Goal: Information Seeking & Learning: Understand process/instructions

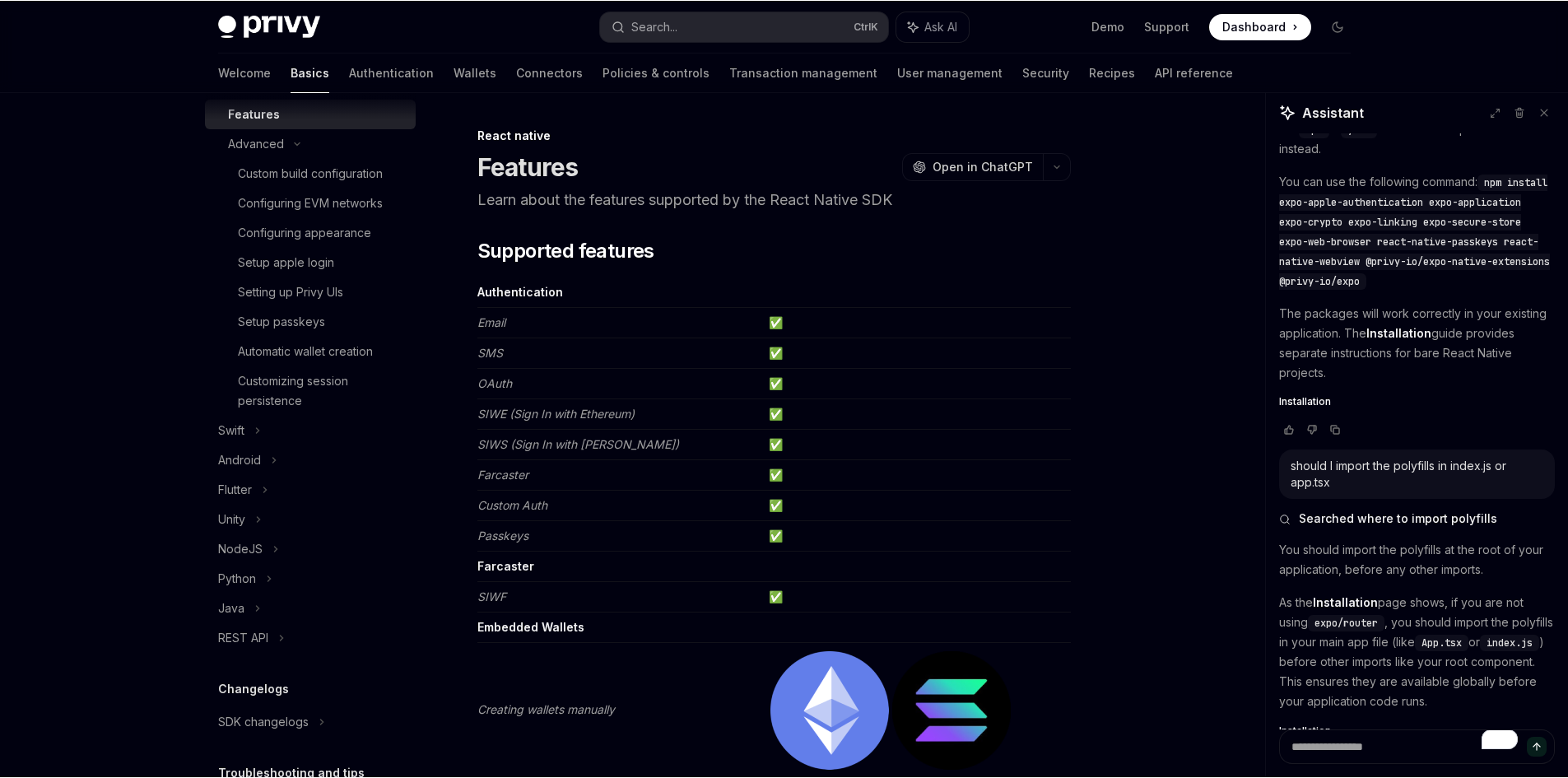
scroll to position [1117, 0]
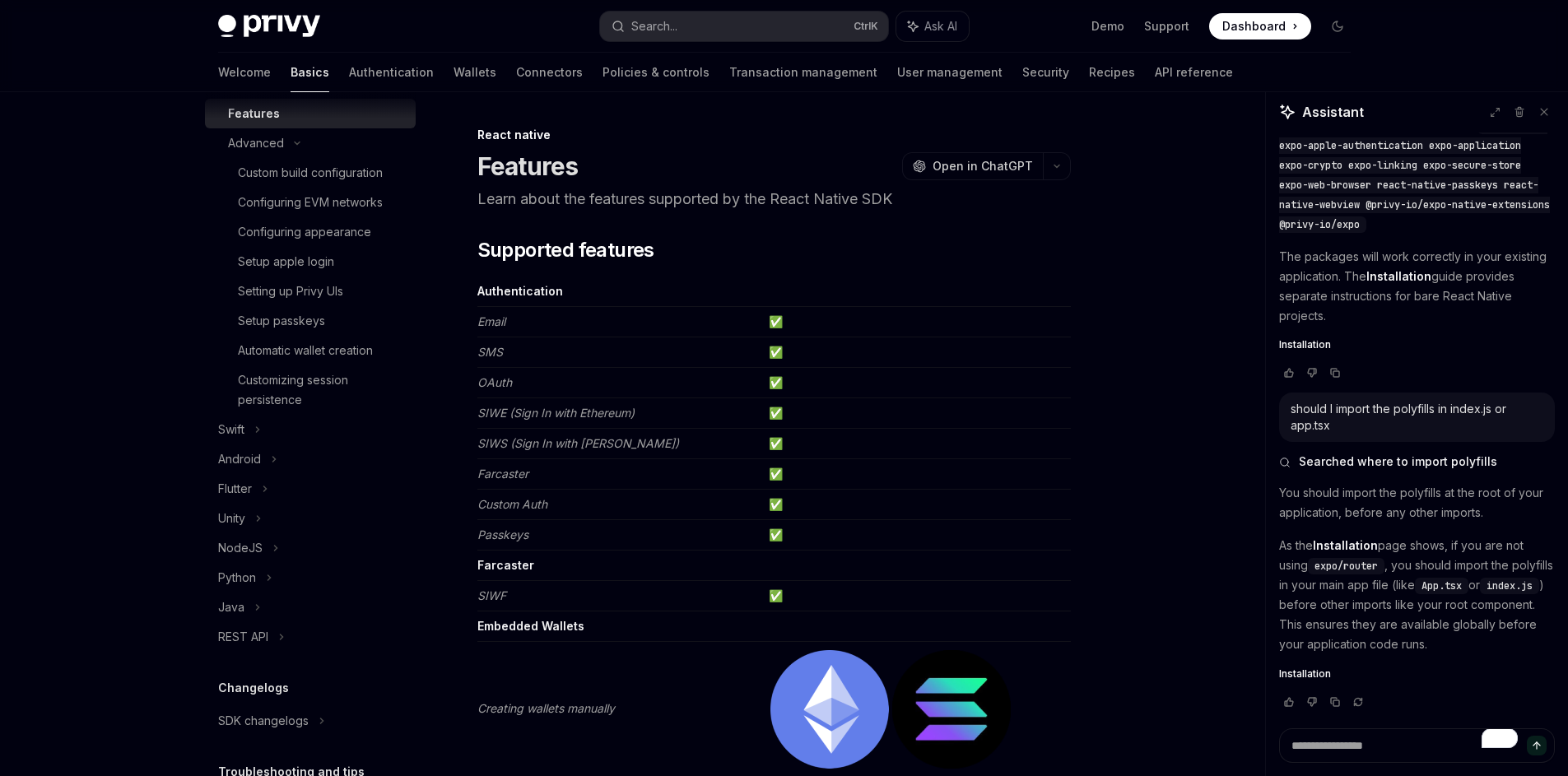
type textarea "*"
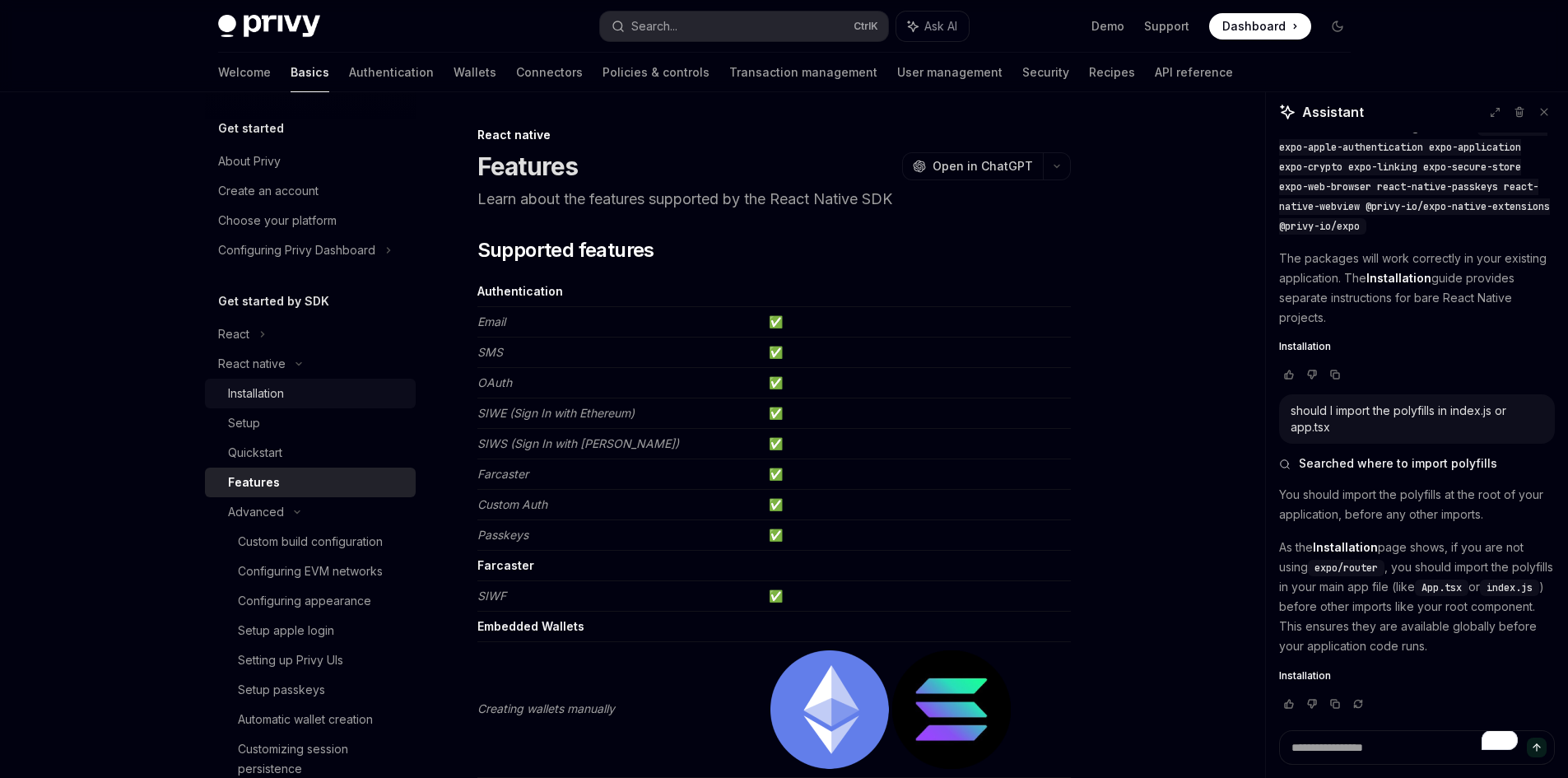
click at [287, 393] on div "Installation" at bounding box center [317, 393] width 178 height 19
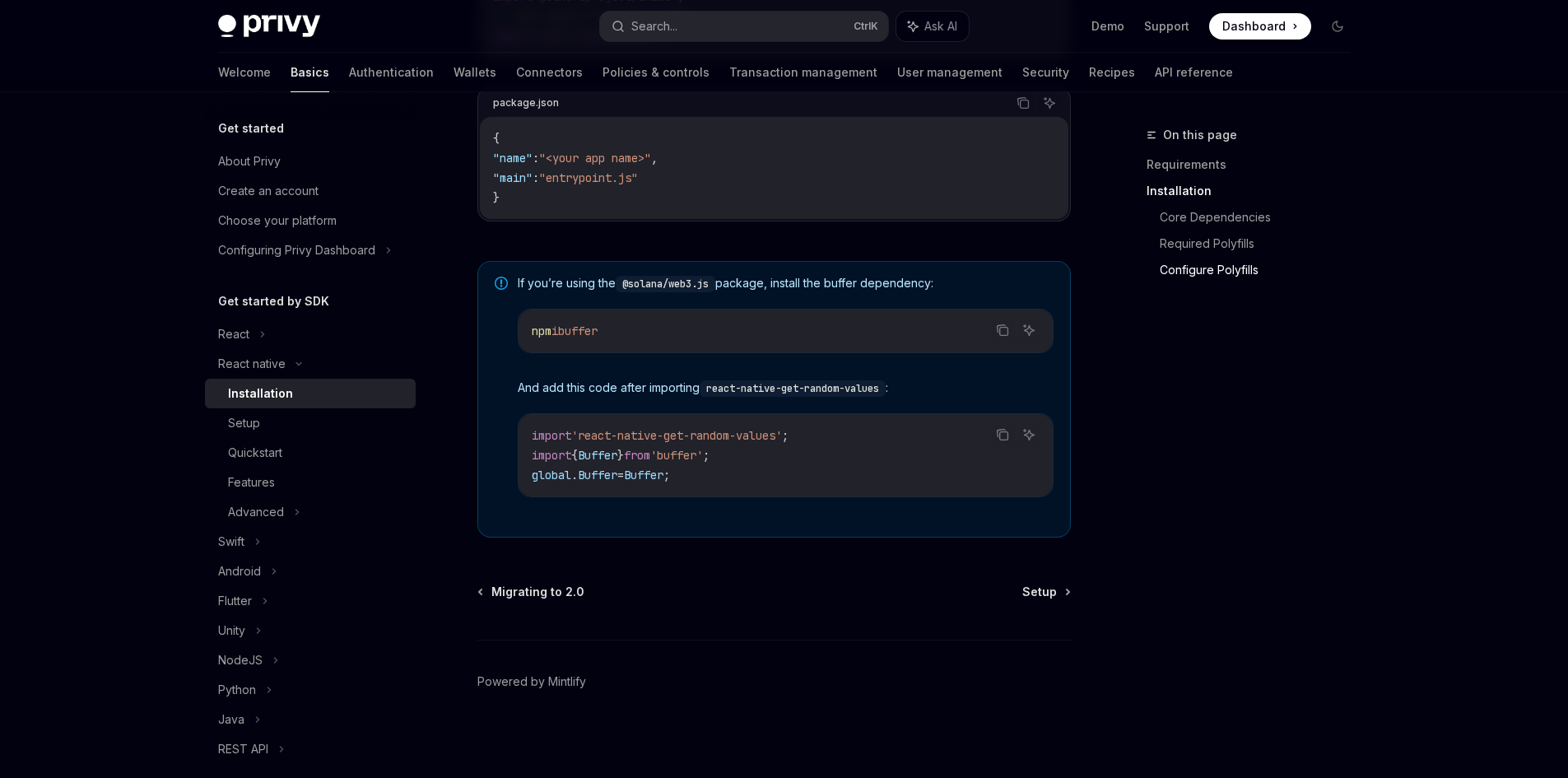
scroll to position [1104, 0]
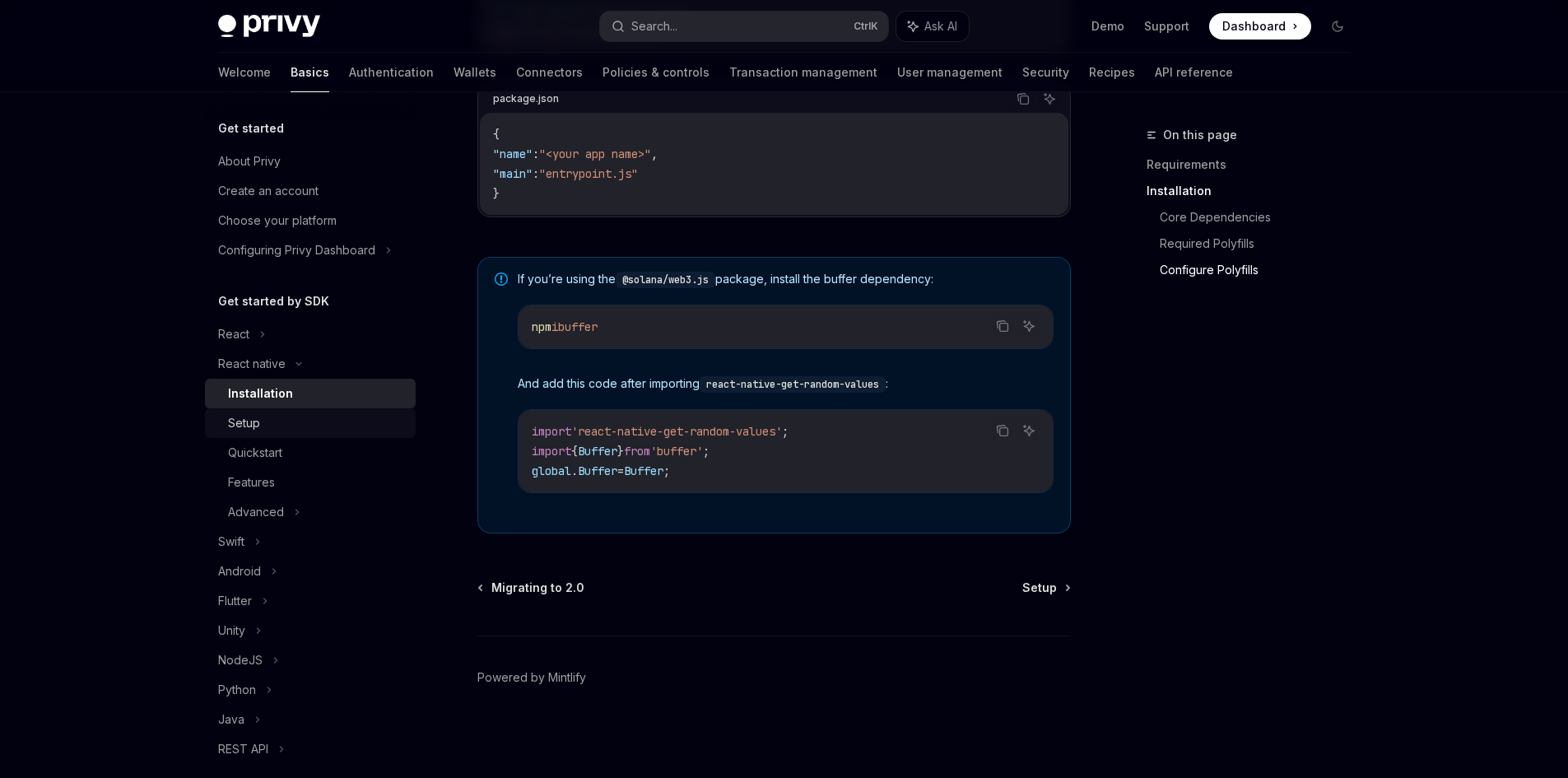
click at [326, 426] on div "Setup" at bounding box center [317, 423] width 178 height 19
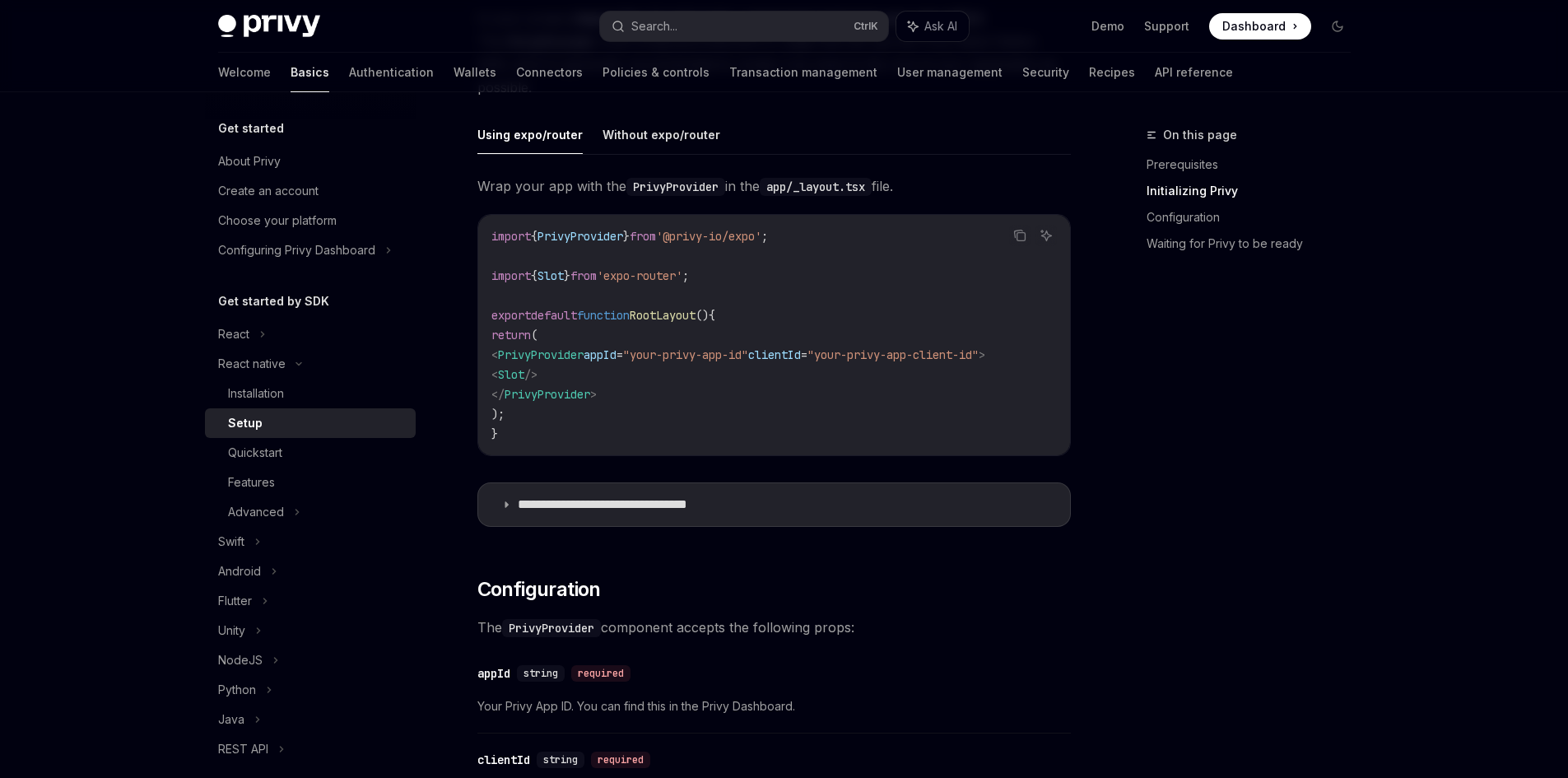
scroll to position [411, 0]
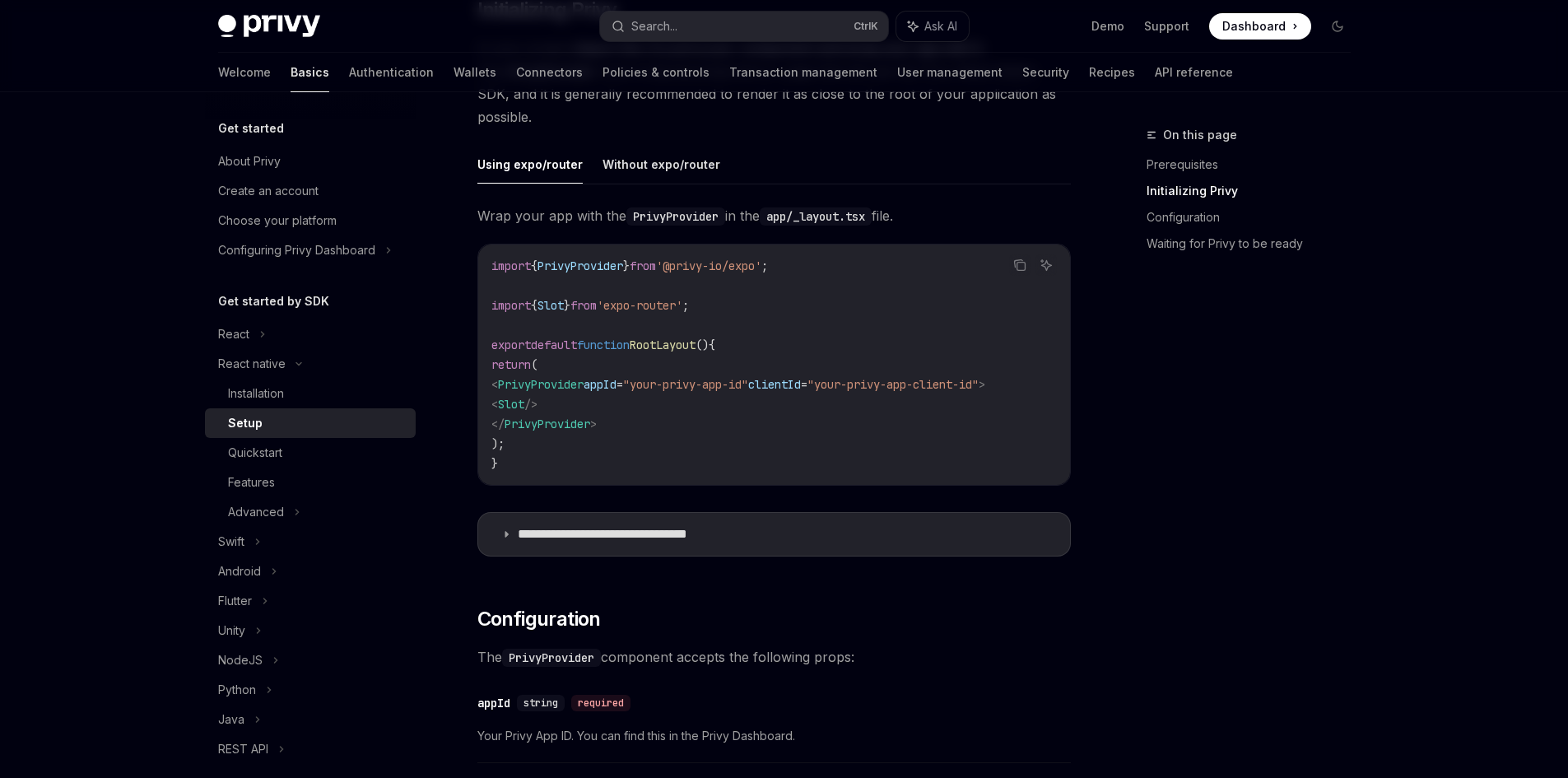
click at [563, 383] on span "PrivyProvider" at bounding box center [540, 384] width 86 height 15
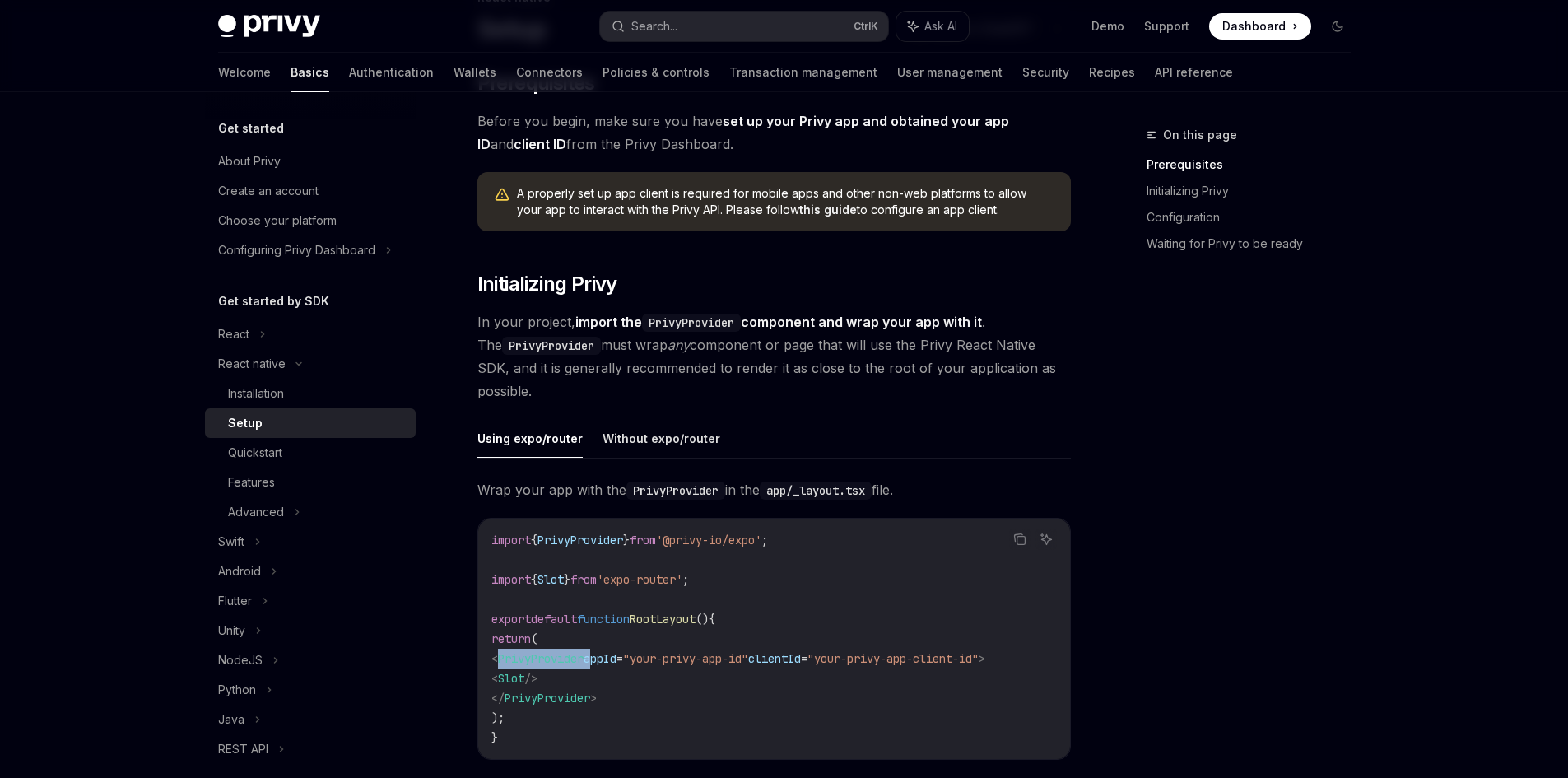
scroll to position [82, 0]
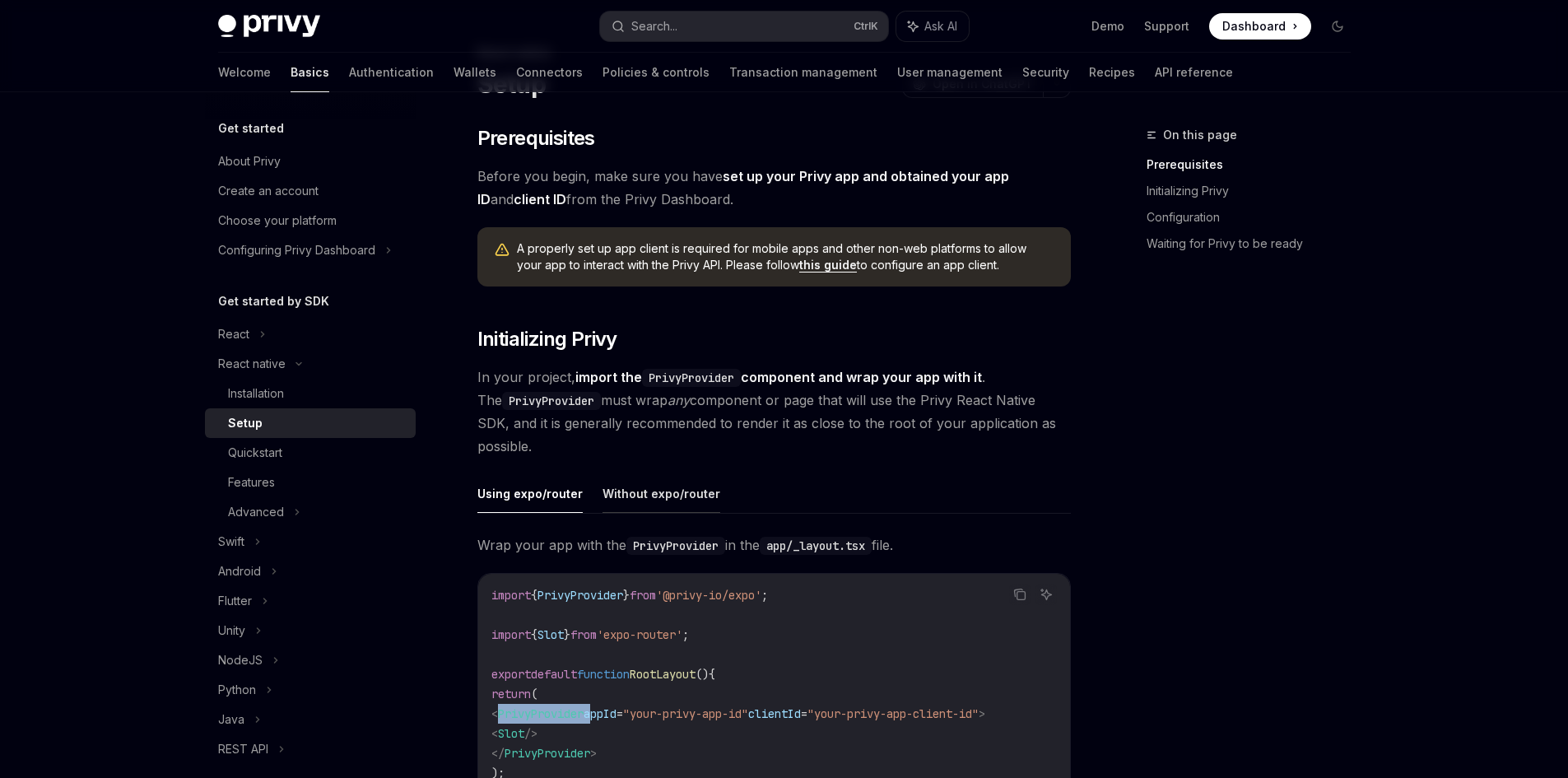
click at [657, 487] on button "Without expo/router" at bounding box center [661, 493] width 118 height 39
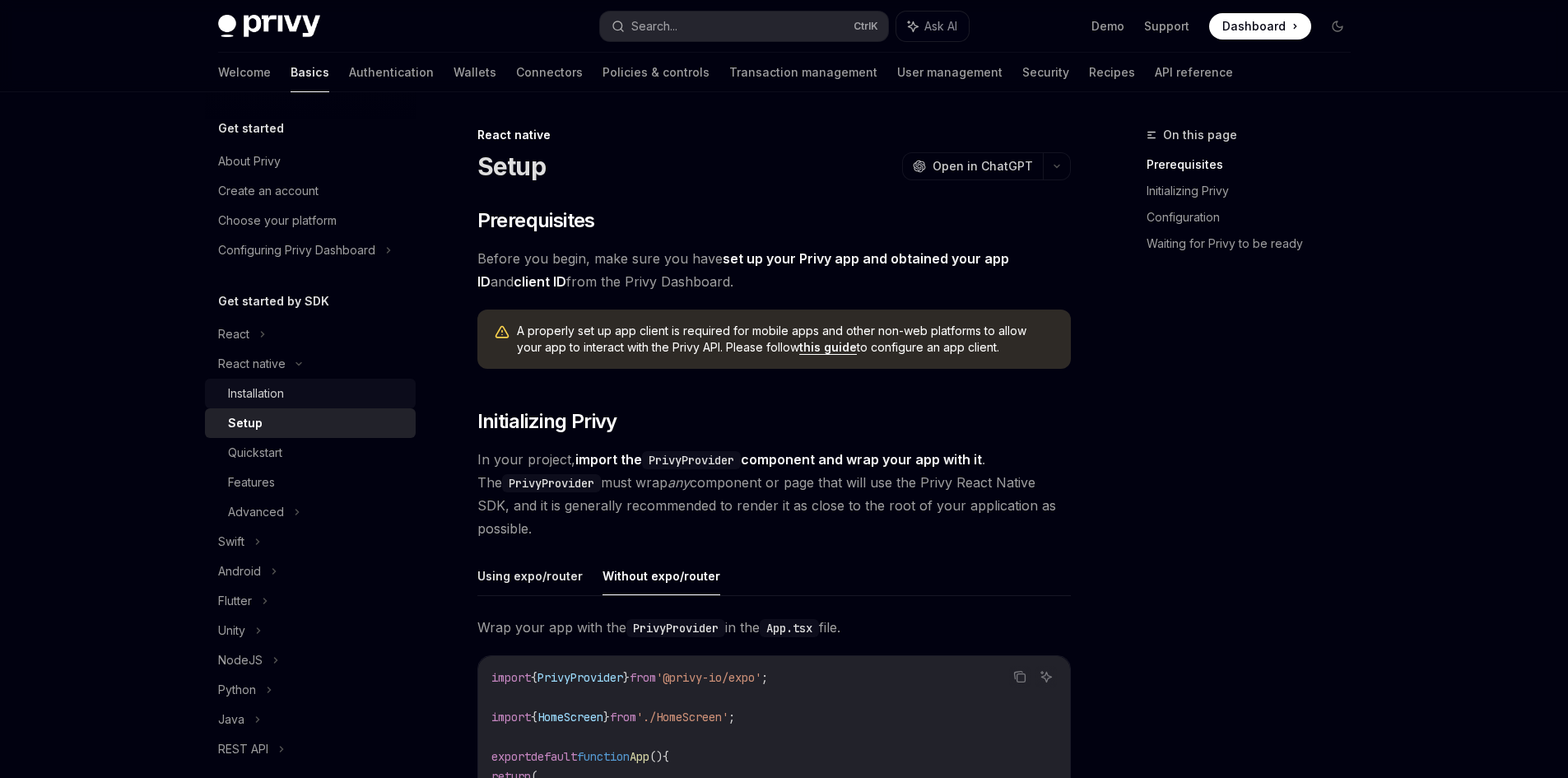
drag, startPoint x: 281, startPoint y: 383, endPoint x: 292, endPoint y: 384, distance: 11.0
click at [281, 383] on link "Installation" at bounding box center [310, 393] width 210 height 30
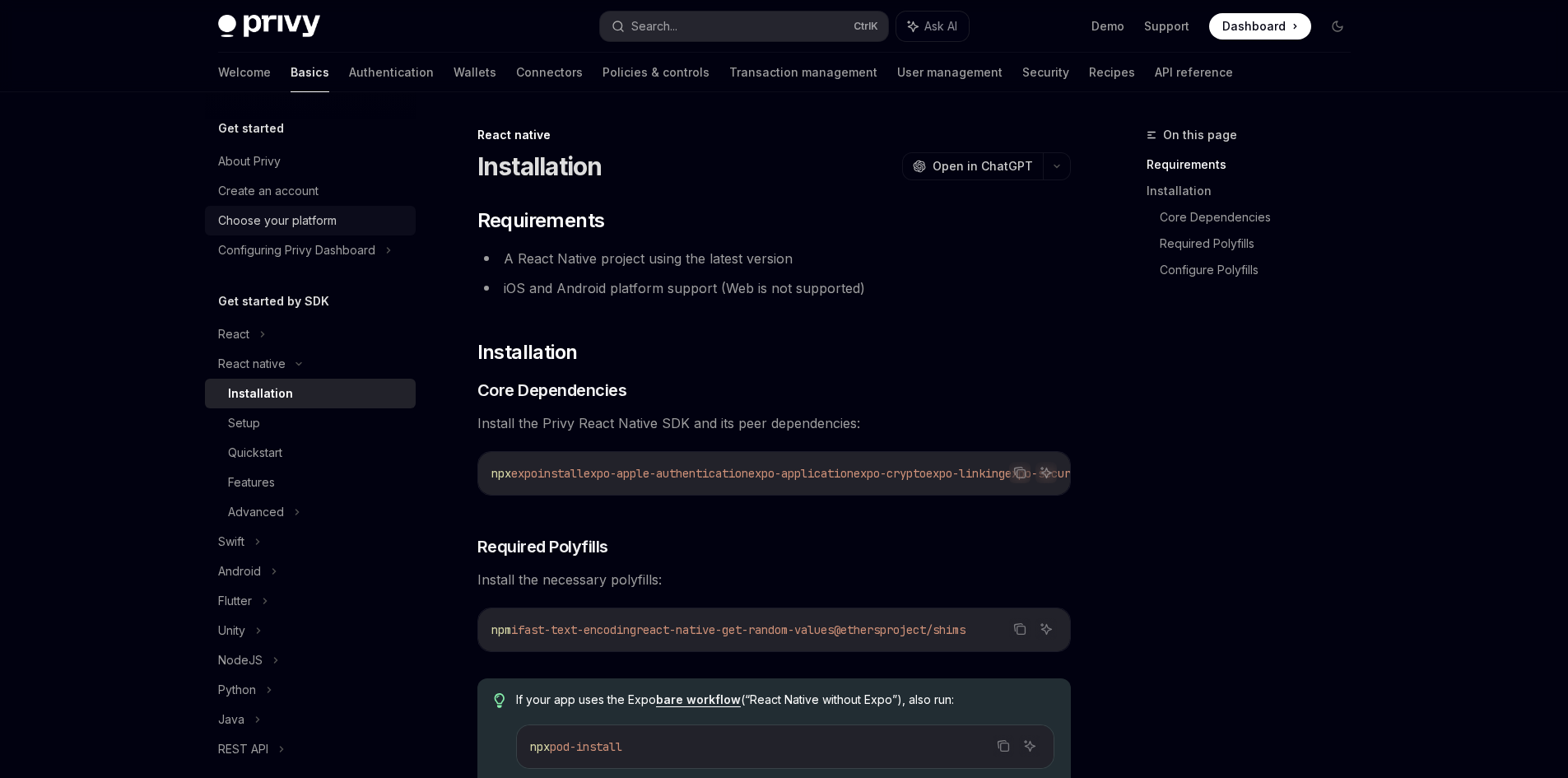
click at [318, 225] on div "Choose your platform" at bounding box center [278, 220] width 119 height 19
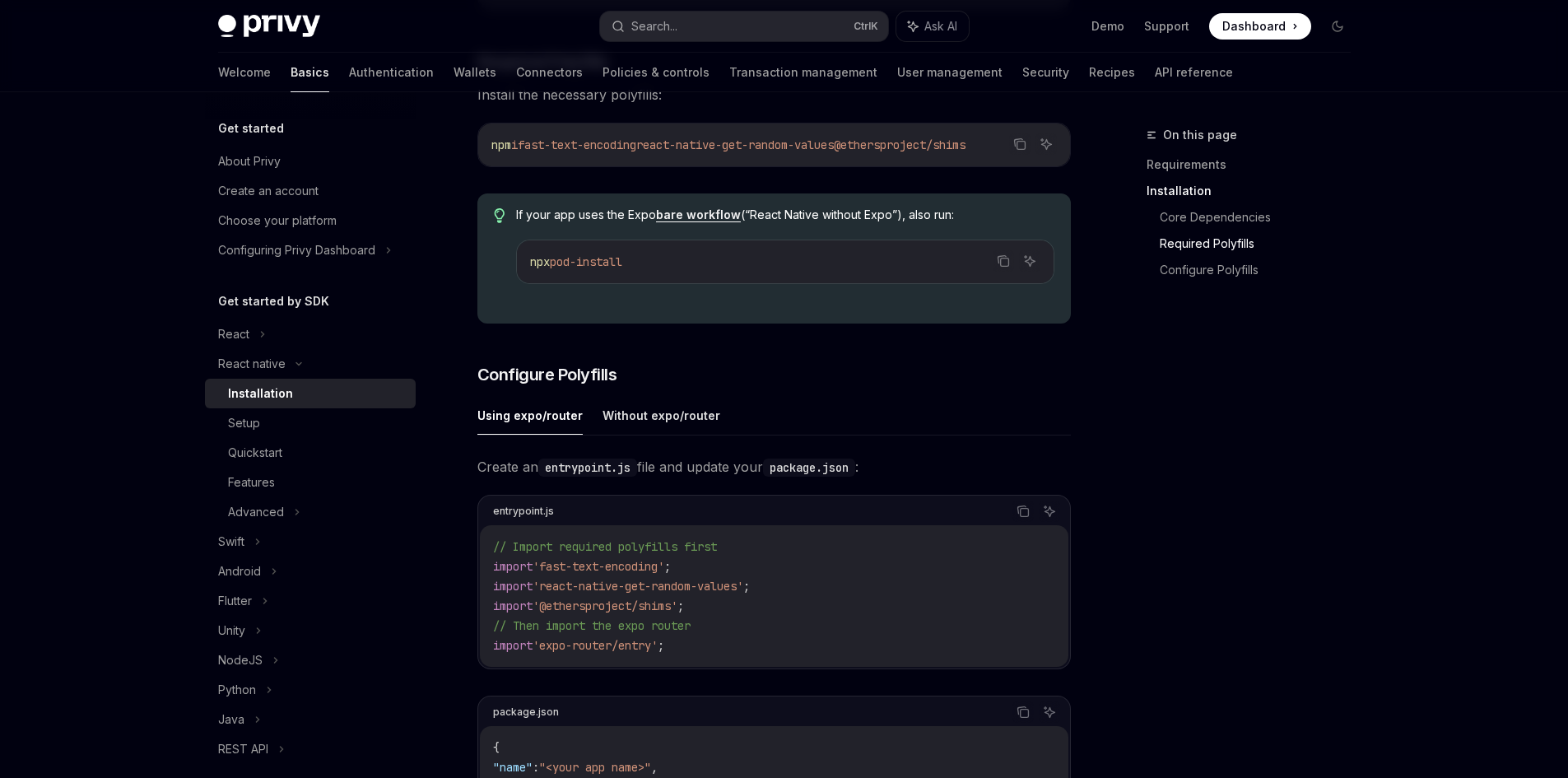
scroll to position [494, 0]
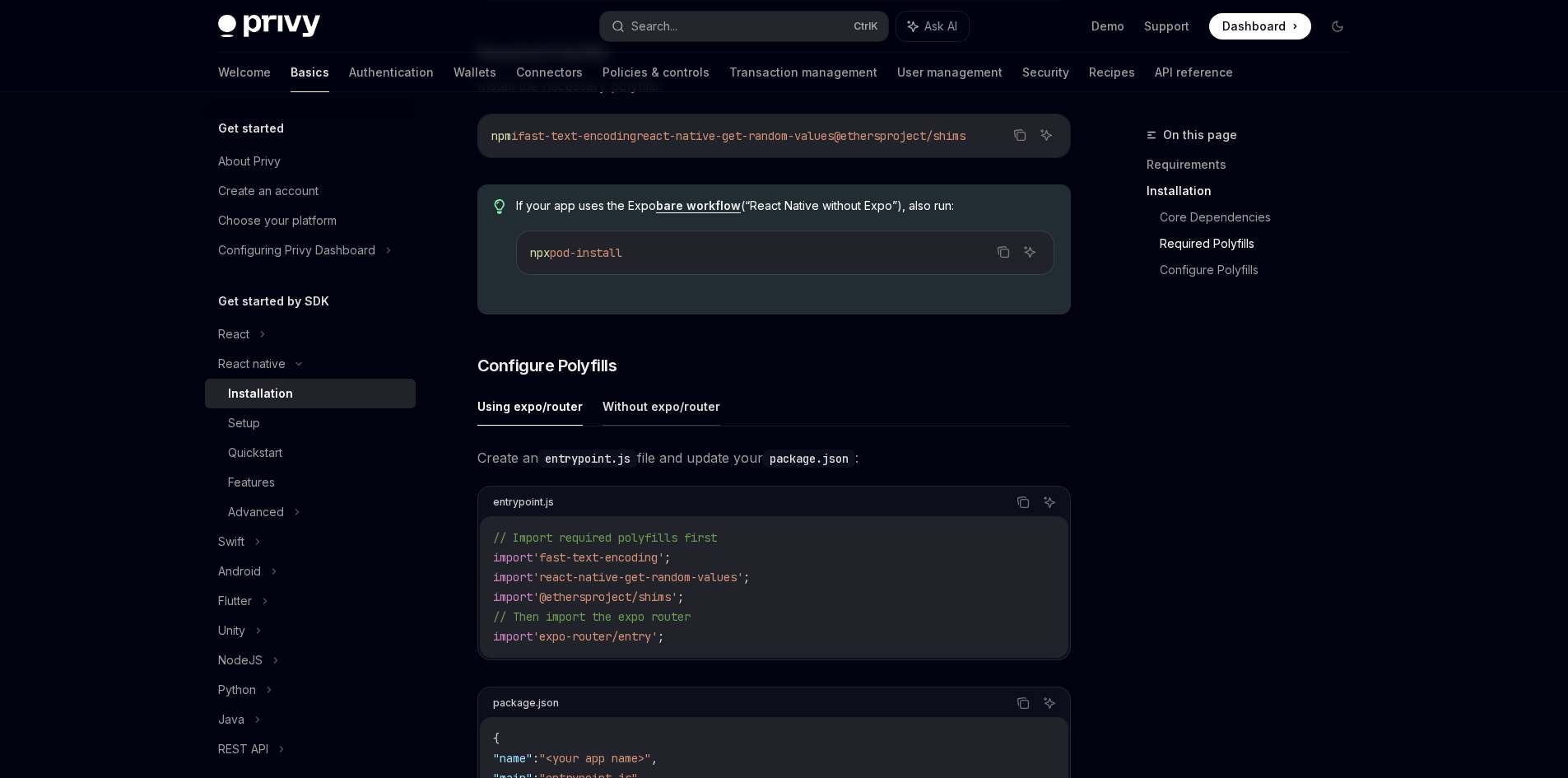
click at [626, 405] on button "Without expo/router" at bounding box center [661, 406] width 118 height 39
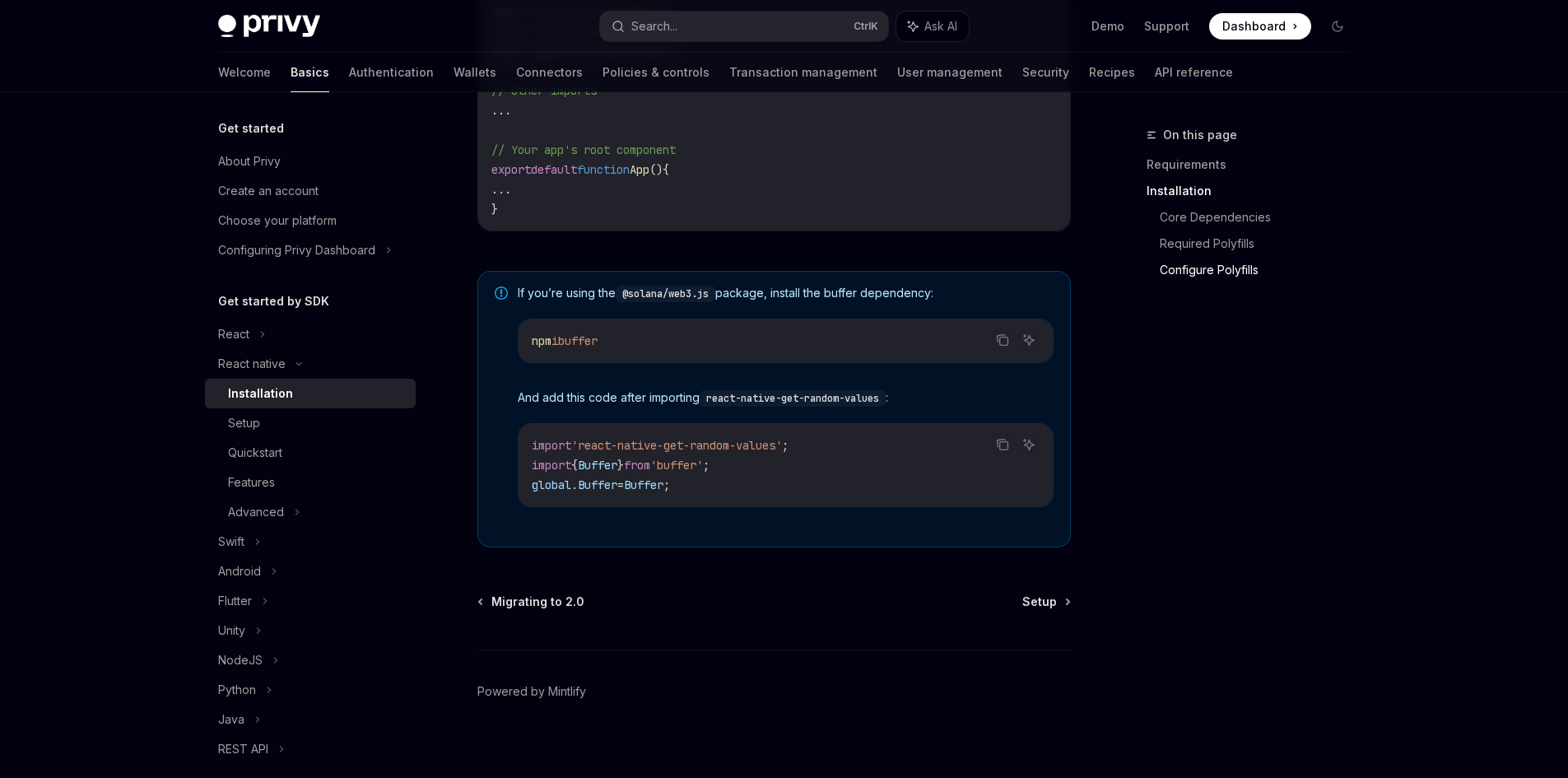
scroll to position [1030, 0]
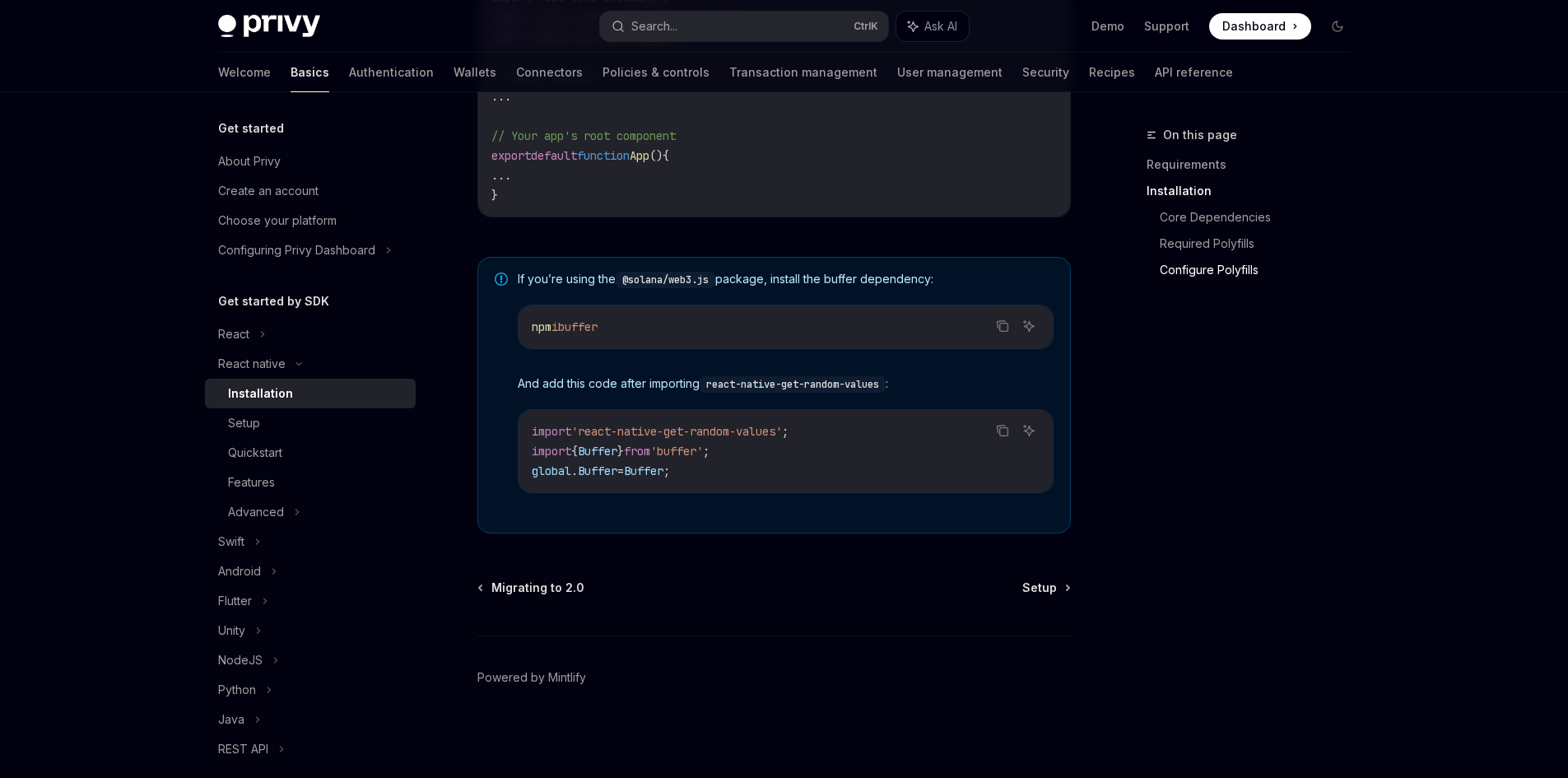
type textarea "*"
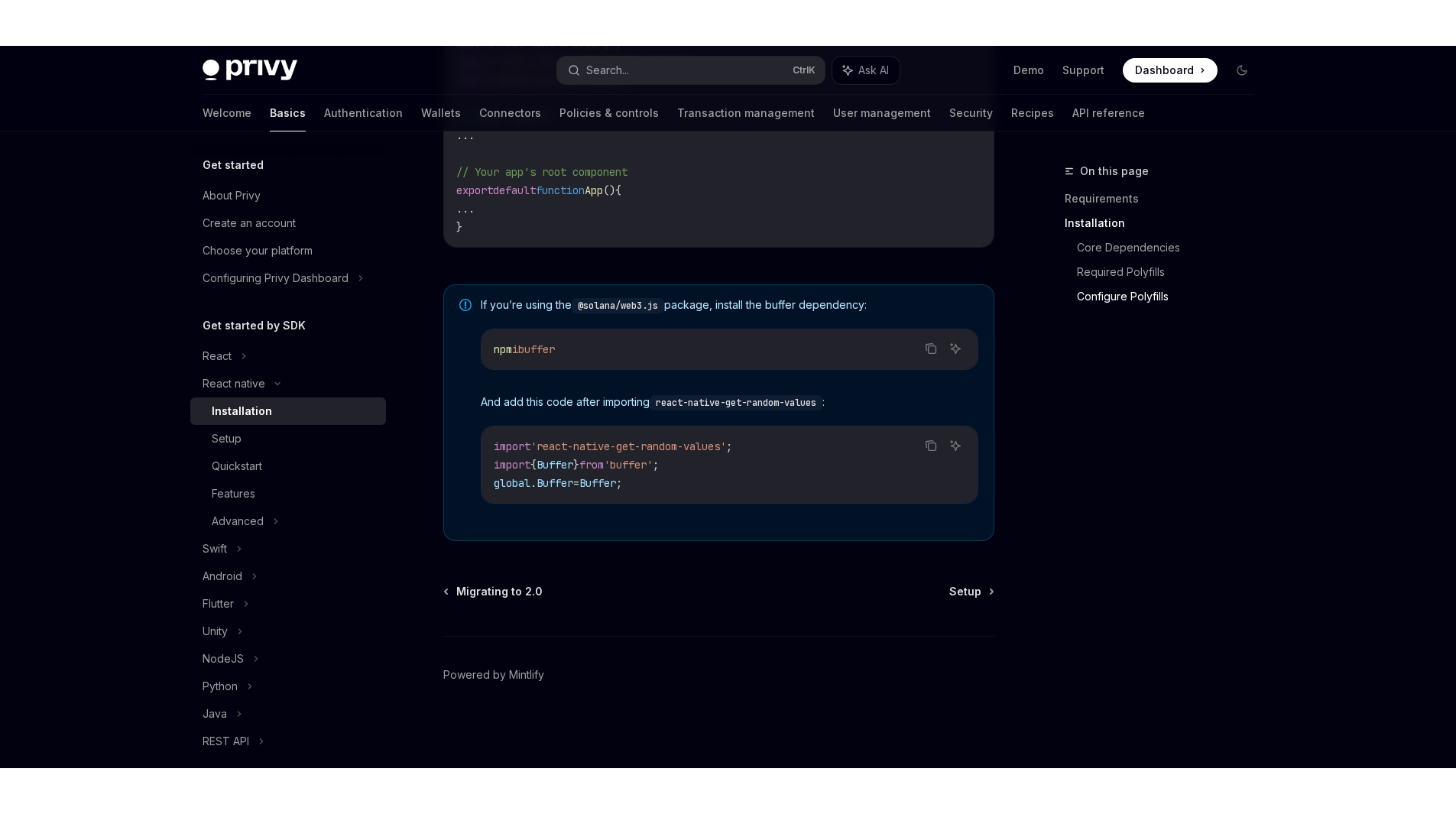
scroll to position [866, 0]
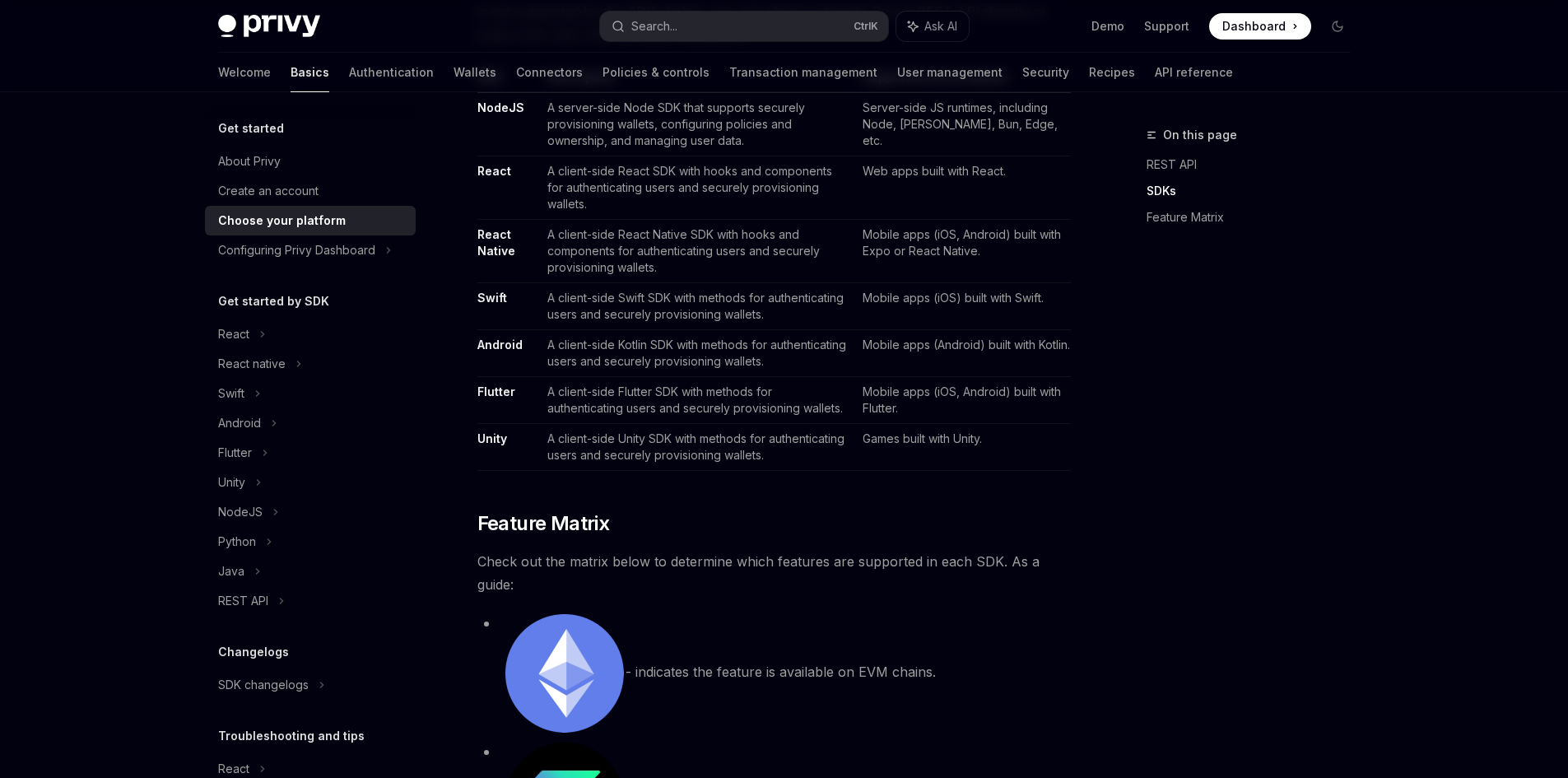
scroll to position [1070, 0]
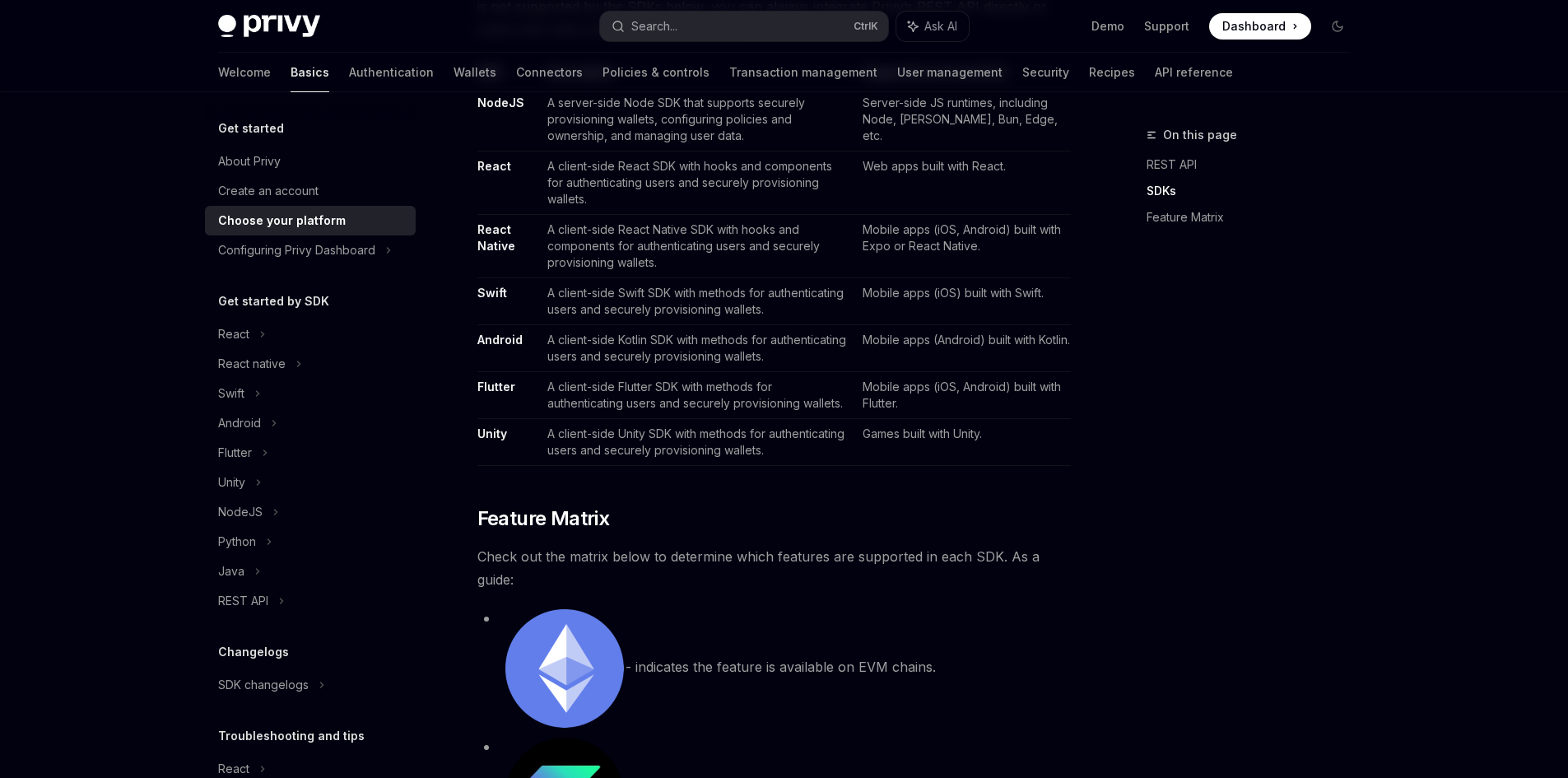
click at [501, 222] on link "React Native" at bounding box center [496, 237] width 38 height 31
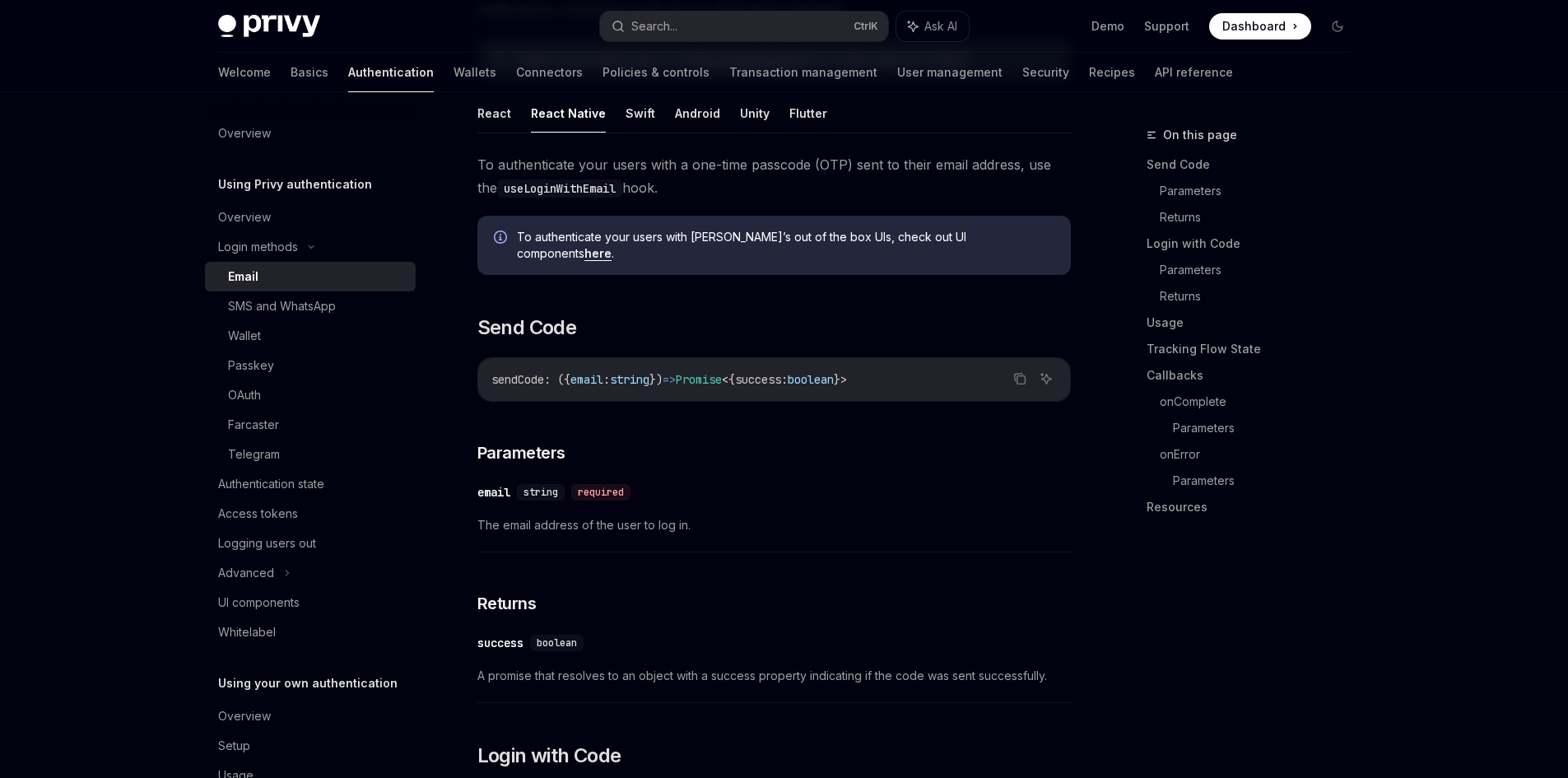
scroll to position [240, 0]
